Goal: Information Seeking & Learning: Find contact information

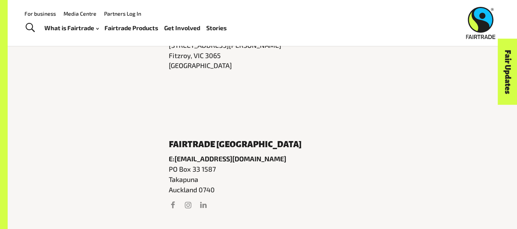
scroll to position [453, 0]
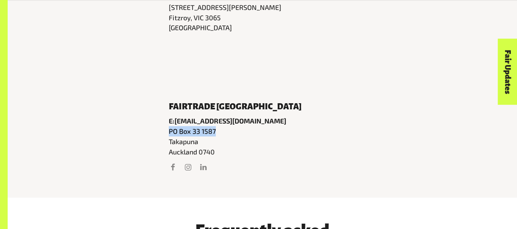
drag, startPoint x: 169, startPoint y: 124, endPoint x: 226, endPoint y: 124, distance: 57.0
click at [226, 126] on p "[STREET_ADDRESS]" at bounding box center [263, 141] width 188 height 31
copy p "PO Box 33 1587"
click at [232, 126] on p "[STREET_ADDRESS]" at bounding box center [263, 141] width 188 height 31
click at [239, 137] on p "[STREET_ADDRESS]" at bounding box center [263, 141] width 188 height 31
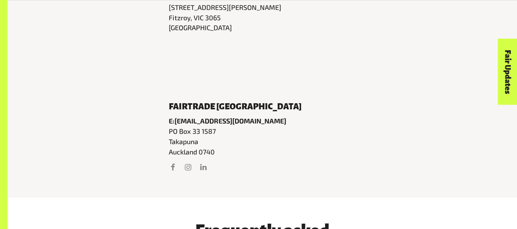
drag, startPoint x: 201, startPoint y: 124, endPoint x: 221, endPoint y: 131, distance: 21.4
click at [221, 131] on p "[STREET_ADDRESS]" at bounding box center [263, 141] width 188 height 31
copy p "1587 Takapuna"
drag, startPoint x: 160, startPoint y: 123, endPoint x: 199, endPoint y: 125, distance: 38.4
click at [199, 125] on div "Fairtrade [GEOGRAPHIC_DATA] Email E: [EMAIL_ADDRESS][DOMAIN_NAME] Address [STRE…" at bounding box center [263, 136] width 218 height 76
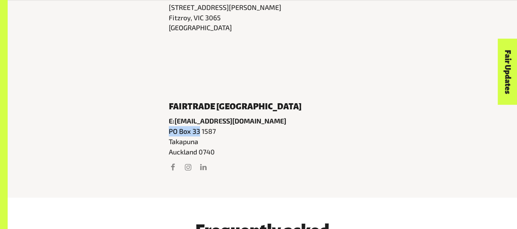
copy p "PO Box 33"
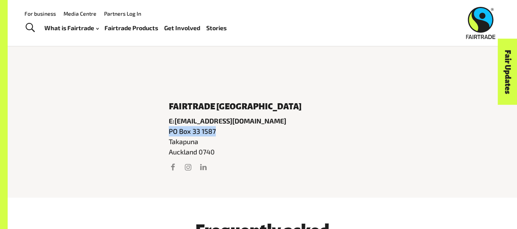
drag, startPoint x: 222, startPoint y: 123, endPoint x: 169, endPoint y: 123, distance: 53.2
click at [169, 126] on p "[STREET_ADDRESS]" at bounding box center [263, 141] width 188 height 31
copy p "PO Box 33 1587"
drag, startPoint x: 205, startPoint y: 136, endPoint x: 201, endPoint y: 123, distance: 13.4
click at [201, 126] on p "[STREET_ADDRESS]" at bounding box center [263, 141] width 188 height 31
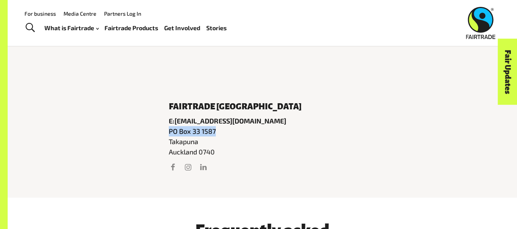
copy p "1587 Takapuna"
drag, startPoint x: 231, startPoint y: 142, endPoint x: 157, endPoint y: 124, distance: 75.9
click at [157, 124] on div "Fairtrade [GEOGRAPHIC_DATA] Email E: [EMAIL_ADDRESS][DOMAIN_NAME] Address [STRE…" at bounding box center [263, 136] width 218 height 76
copy p "[STREET_ADDRESS]"
